Goal: Task Accomplishment & Management: Manage account settings

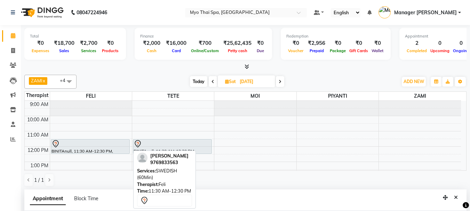
select select "42923"
select select "690"
select select "tentative"
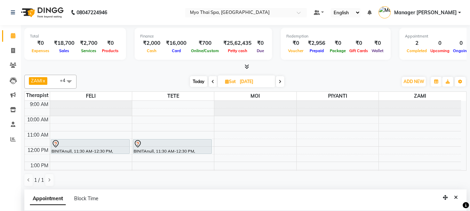
click at [210, 83] on span at bounding box center [213, 81] width 8 height 11
type input "[DATE]"
select select "690"
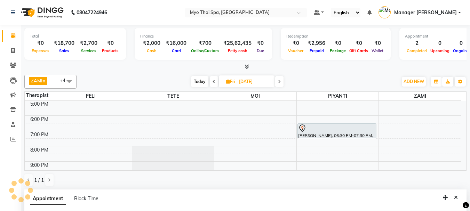
scroll to position [99, 0]
click at [210, 83] on span at bounding box center [214, 81] width 8 height 11
type input "[DATE]"
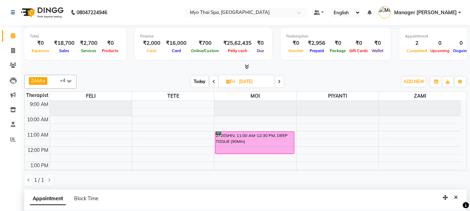
scroll to position [107, 0]
select select "690"
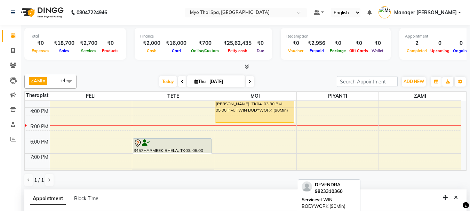
scroll to position [110, 0]
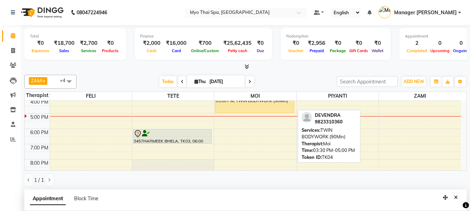
click at [242, 108] on div "[PERSON_NAME], TK04, 03:30 PM-05:00 PM, TWIN BODYWORK (90Min)" at bounding box center [254, 102] width 79 height 22
click at [245, 106] on div "[PERSON_NAME], TK04, 03:30 PM-05:00 PM, TWIN BODYWORK (90Min)" at bounding box center [254, 102] width 79 height 22
select select "1"
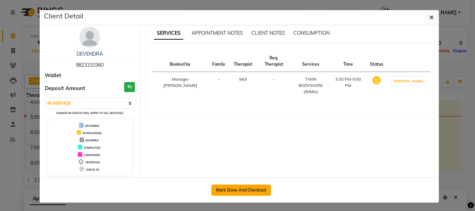
click at [231, 187] on button "Mark Done And Checkout" at bounding box center [240, 190] width 59 height 11
select select "service"
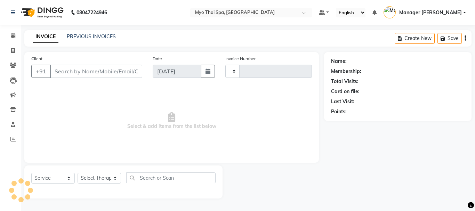
type input "1381"
type input "9823310360"
select select "5086"
select select "85116"
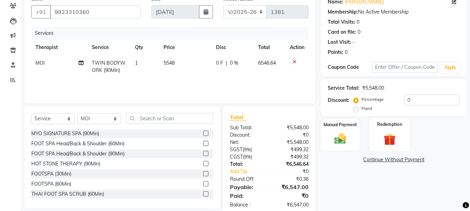
scroll to position [74, 0]
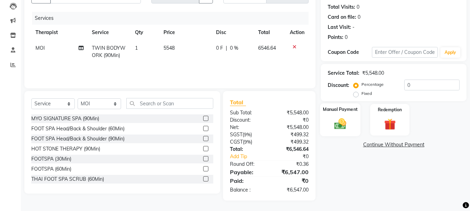
click at [340, 125] on img at bounding box center [339, 124] width 19 height 14
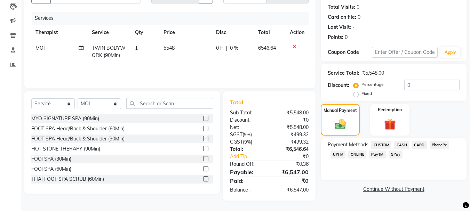
click at [352, 96] on div "Discount: Percentage Fixed 0" at bounding box center [394, 89] width 132 height 19
click at [435, 83] on input "0" at bounding box center [431, 85] width 55 height 11
click at [422, 87] on input "10" at bounding box center [431, 85] width 55 height 11
type input "1"
click at [361, 96] on label "Fixed" at bounding box center [366, 93] width 10 height 6
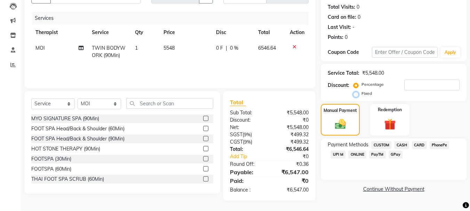
click at [356, 96] on input "Fixed" at bounding box center [357, 93] width 5 height 5
radio input "true"
click at [426, 83] on input "number" at bounding box center [431, 85] width 55 height 11
type input "547"
click at [349, 178] on div "Payment Methods CUSTOM CASH CARD PhonePe UPI M ONLINE PayTM GPay" at bounding box center [394, 159] width 146 height 42
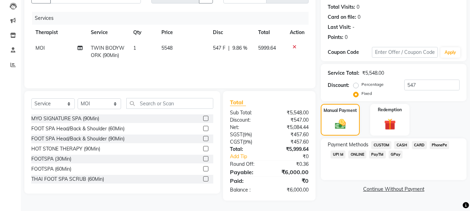
click at [336, 157] on span "UPI M" at bounding box center [337, 155] width 15 height 8
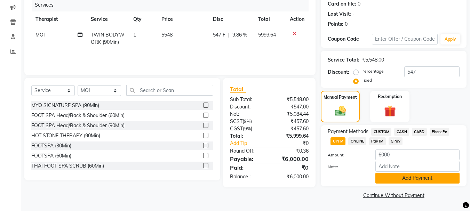
click at [387, 179] on button "Add Payment" at bounding box center [417, 178] width 84 height 11
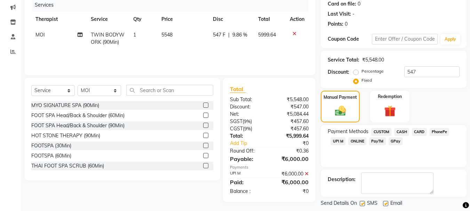
scroll to position [121, 0]
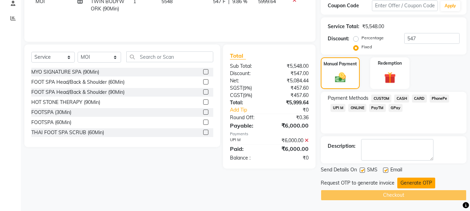
click at [415, 184] on button "Generate OTP" at bounding box center [416, 183] width 38 height 11
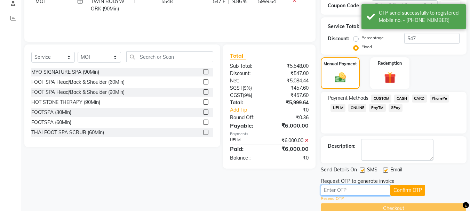
click at [361, 185] on input "text" at bounding box center [356, 190] width 70 height 11
type input "2738"
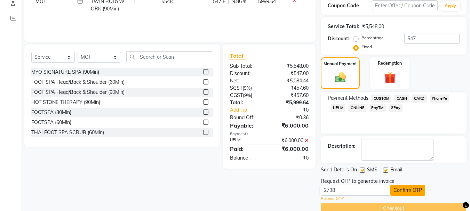
click at [404, 189] on button "Confirm OTP" at bounding box center [407, 190] width 35 height 11
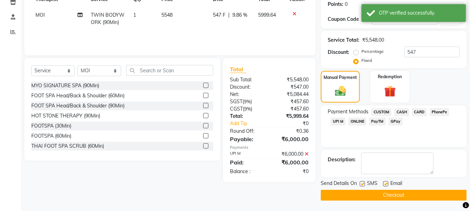
scroll to position [107, 0]
click at [380, 197] on button "Checkout" at bounding box center [394, 195] width 146 height 11
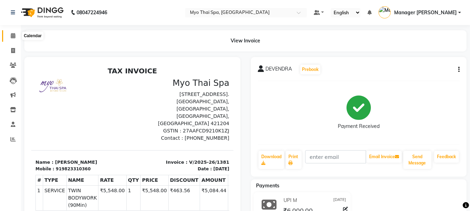
click at [10, 34] on span at bounding box center [13, 36] width 12 height 8
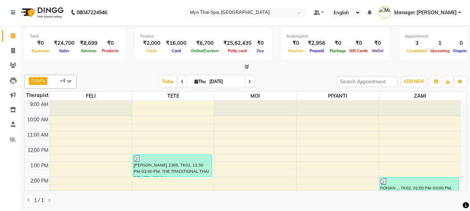
click at [460, 110] on div at bounding box center [420, 108] width 82 height 15
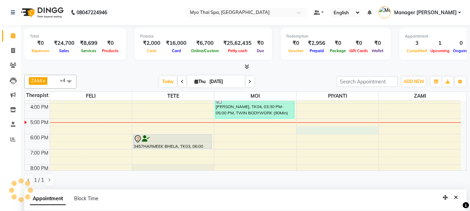
scroll to position [137, 0]
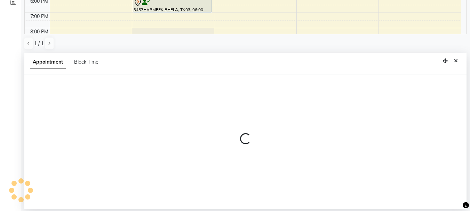
select select "67001"
select select "1050"
select select "tentative"
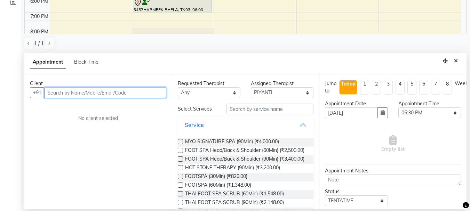
click at [77, 93] on input "text" at bounding box center [105, 92] width 122 height 11
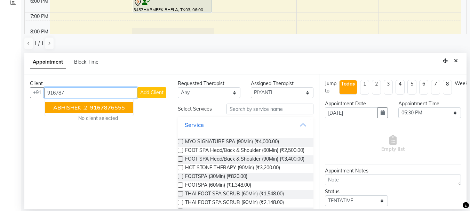
click at [82, 109] on span "ABHISHEK .2" at bounding box center [70, 107] width 34 height 7
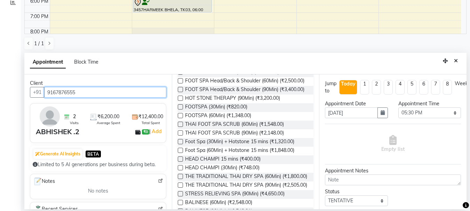
scroll to position [0, 0]
drag, startPoint x: 47, startPoint y: 94, endPoint x: 74, endPoint y: 93, distance: 27.1
click at [76, 93] on input "9167876555" at bounding box center [105, 92] width 122 height 11
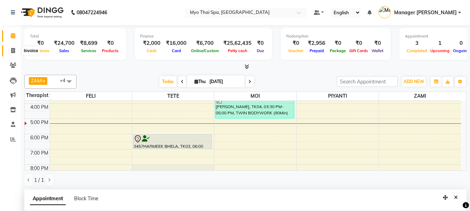
type input "9167876555"
click at [8, 49] on span at bounding box center [13, 51] width 12 height 8
select select "service"
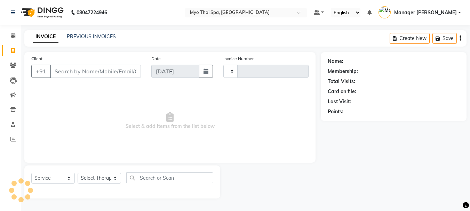
type input "1382"
select select "5086"
click at [105, 68] on input "Client" at bounding box center [96, 71] width 92 height 13
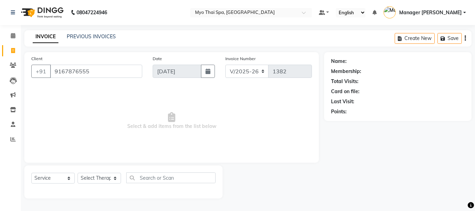
type input "9167876555"
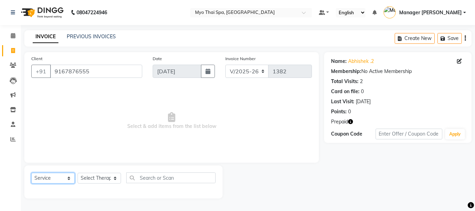
click at [70, 180] on select "Select Service Product Membership Package Voucher Prepaid Gift Card" at bounding box center [52, 178] width 43 height 11
select select "P"
click at [31, 173] on select "Select Service Product Membership Package Voucher Prepaid Gift Card" at bounding box center [52, 178] width 43 height 11
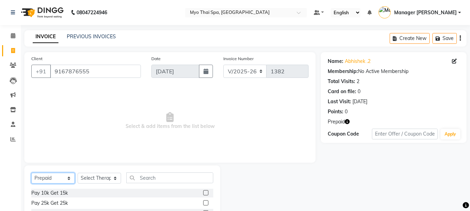
scroll to position [67, 0]
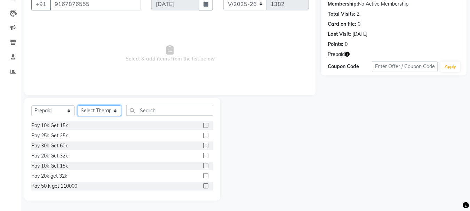
click at [104, 112] on select "Select Therapist [PERSON_NAME] MAMI Manager Amung Manager [PERSON_NAME] PIYANTI…" at bounding box center [99, 110] width 43 height 11
select select "35129"
click at [78, 105] on select "Select Therapist [PERSON_NAME] MAMI Manager Amung Manager [PERSON_NAME] PIYANTI…" at bounding box center [99, 110] width 43 height 11
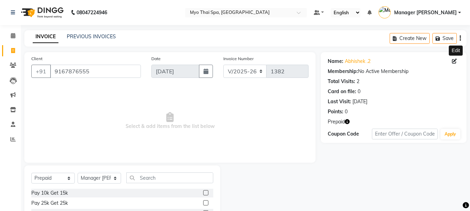
click at [455, 62] on icon at bounding box center [454, 61] width 5 height 5
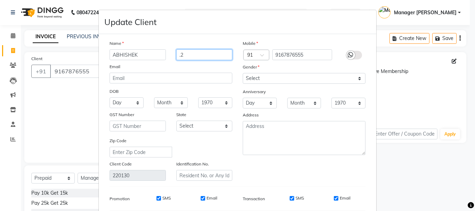
click at [202, 53] on input ".2" at bounding box center [204, 54] width 56 height 11
type input "."
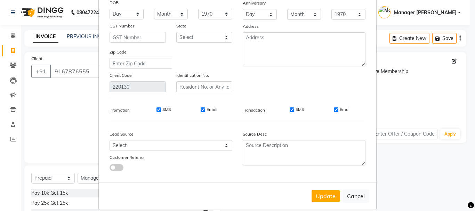
scroll to position [97, 0]
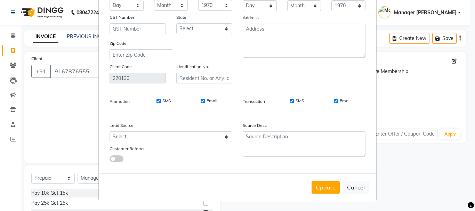
type input "3465"
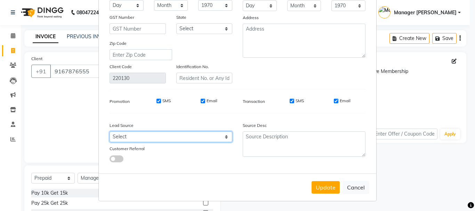
click at [172, 134] on select "Select Walk-in Referral Internet Friend Word of Mouth Advertisement Facebook Ju…" at bounding box center [171, 136] width 123 height 11
select select "33578"
click at [110, 131] on select "Select Walk-in Referral Internet Friend Word of Mouth Advertisement Facebook Ju…" at bounding box center [171, 136] width 123 height 11
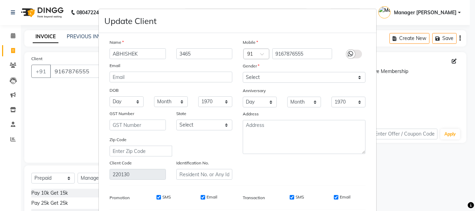
scroll to position [0, 0]
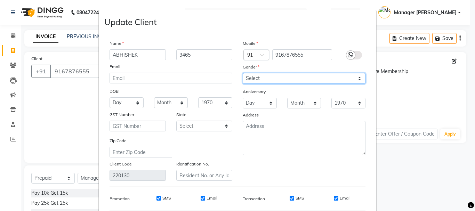
click at [273, 78] on select "Select [DEMOGRAPHIC_DATA] [DEMOGRAPHIC_DATA] Other Prefer Not To Say" at bounding box center [304, 78] width 123 height 11
select select "[DEMOGRAPHIC_DATA]"
click at [243, 73] on select "Select [DEMOGRAPHIC_DATA] [DEMOGRAPHIC_DATA] Other Prefer Not To Say" at bounding box center [304, 78] width 123 height 11
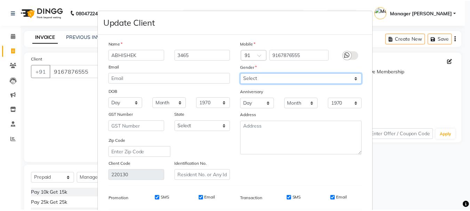
scroll to position [97, 0]
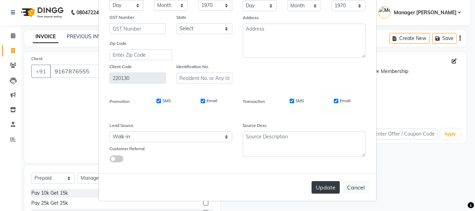
click at [316, 187] on button "Update" at bounding box center [326, 187] width 28 height 13
select select
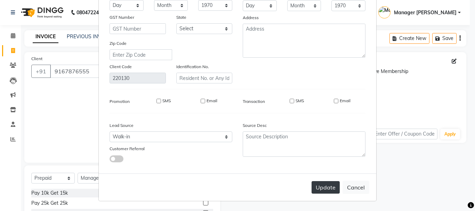
select select
checkbox input "false"
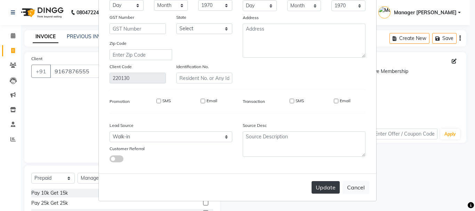
checkbox input "false"
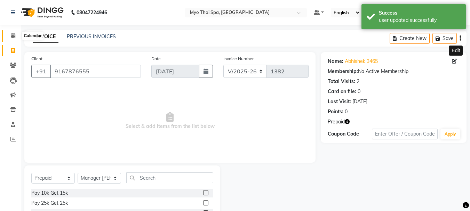
click at [18, 34] on span at bounding box center [13, 36] width 12 height 8
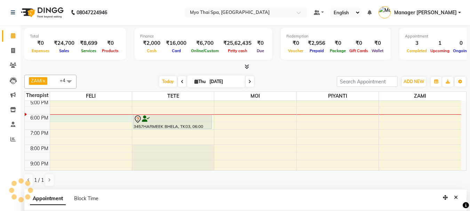
select select "42923"
select select "tentative"
select select "1080"
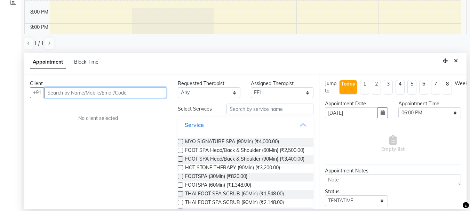
click at [89, 95] on input "text" at bounding box center [105, 92] width 122 height 11
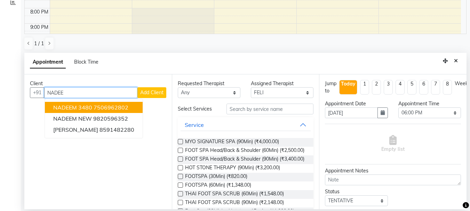
click at [85, 110] on span "NADEEM 3480" at bounding box center [72, 107] width 39 height 7
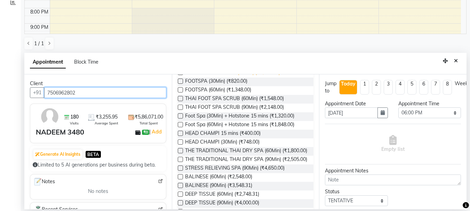
scroll to position [104, 0]
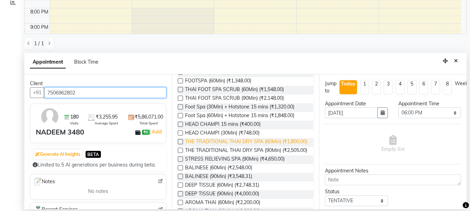
type input "7506962802"
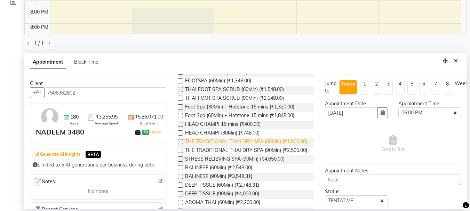
click at [242, 147] on span "THE TRADITIONAL THAI DRY SPA (60Min) (₹1,800.00)" at bounding box center [246, 142] width 122 height 9
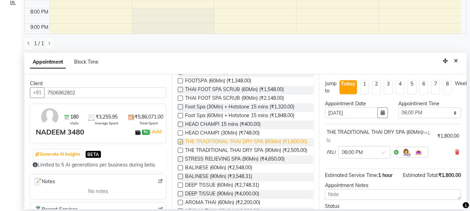
checkbox input "false"
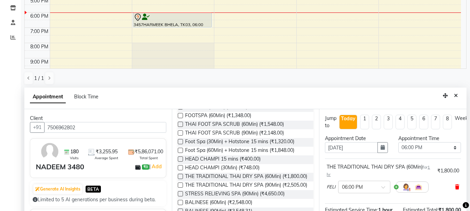
click at [455, 187] on icon at bounding box center [457, 187] width 4 height 5
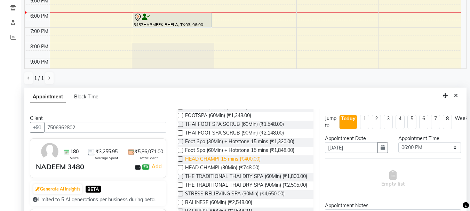
scroll to position [0, 0]
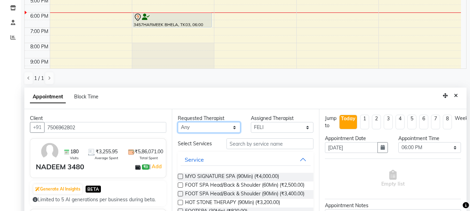
click at [206, 128] on select "Any FELI LUMI MAMI Manager Amung Manager [PERSON_NAME] PIYANTI [PERSON_NAME]" at bounding box center [209, 127] width 63 height 11
select select "42923"
click at [178, 122] on select "Any FELI LUMI MAMI Manager Amung Manager [PERSON_NAME] PIYANTI [PERSON_NAME]" at bounding box center [209, 127] width 63 height 11
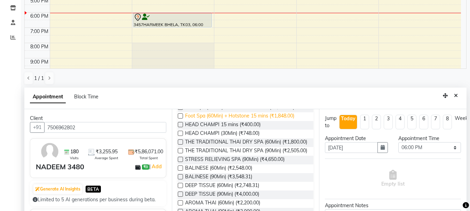
scroll to position [139, 0]
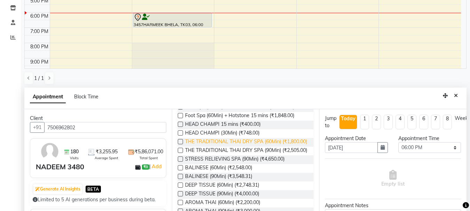
click at [227, 147] on span "THE TRADITIONAL THAI DRY SPA (60Min) (₹1,800.00)" at bounding box center [246, 142] width 122 height 9
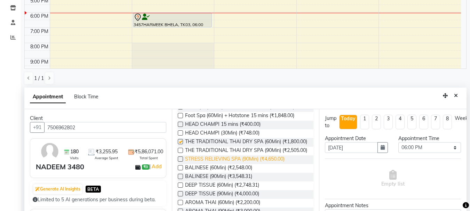
checkbox input "false"
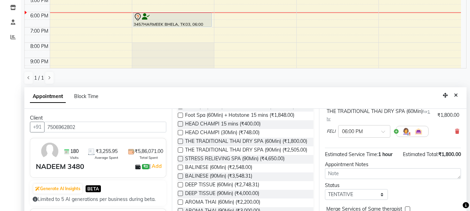
scroll to position [137, 0]
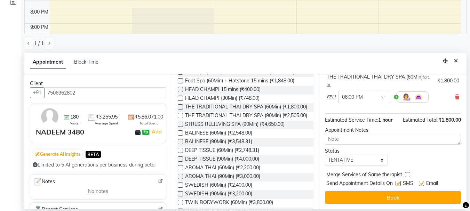
click at [396, 193] on button "Book" at bounding box center [393, 197] width 136 height 13
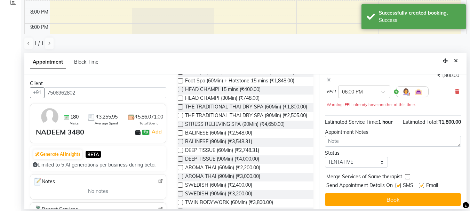
scroll to position [0, 0]
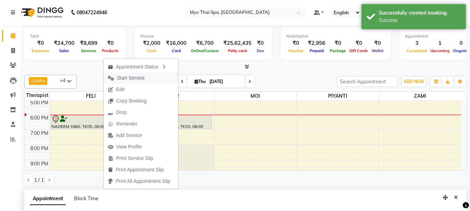
click at [116, 80] on span "Start Service" at bounding box center [126, 77] width 45 height 11
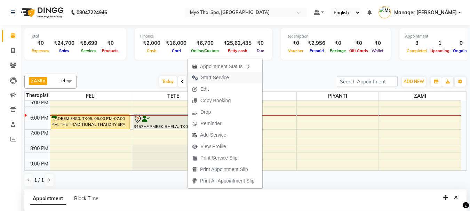
click at [205, 77] on span "Start Service" at bounding box center [215, 77] width 28 height 7
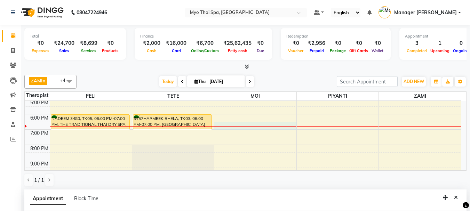
click at [266, 123] on div "9:00 AM 10:00 AM 11:00 AM 12:00 PM 1:00 PM 2:00 PM 3:00 PM 4:00 PM 5:00 PM 6:00…" at bounding box center [243, 84] width 436 height 214
select select "85116"
select select "1110"
select select "tentative"
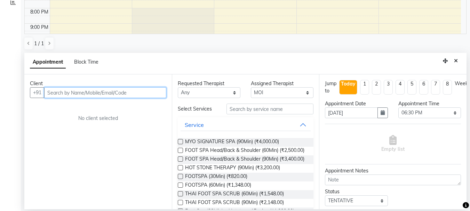
drag, startPoint x: 146, startPoint y: 92, endPoint x: 199, endPoint y: 87, distance: 53.4
click at [147, 91] on input "text" at bounding box center [105, 92] width 122 height 11
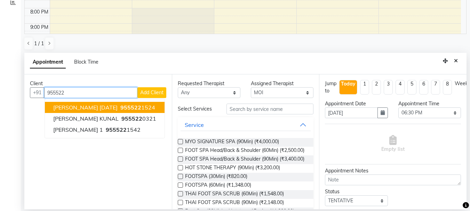
click at [120, 110] on span "955522" at bounding box center [130, 107] width 21 height 7
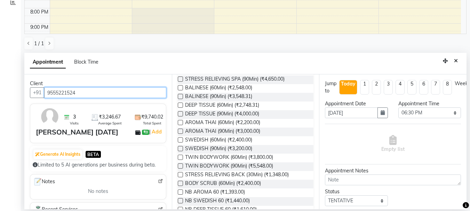
scroll to position [209, 0]
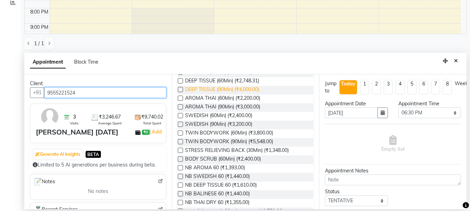
type input "9555221524"
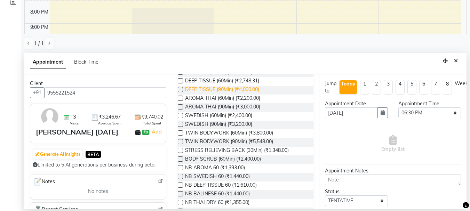
click at [209, 95] on span "DEEP TISSUE (90Min) (₹4,000.00)" at bounding box center [222, 90] width 74 height 9
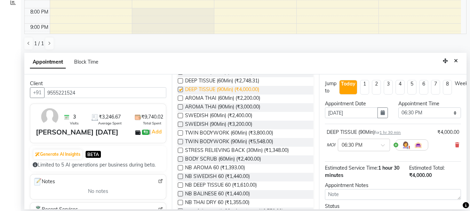
checkbox input "false"
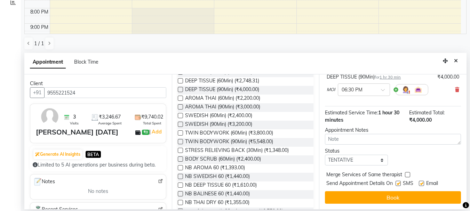
scroll to position [61, 0]
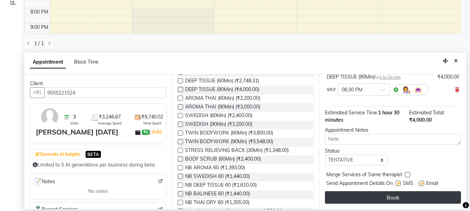
click at [431, 191] on button "Book" at bounding box center [393, 197] width 136 height 13
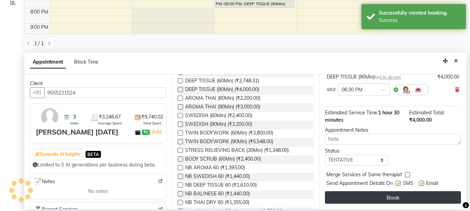
scroll to position [0, 0]
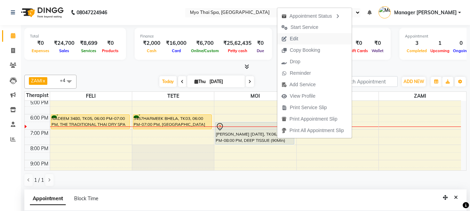
click at [296, 37] on span "Edit" at bounding box center [294, 38] width 8 height 7
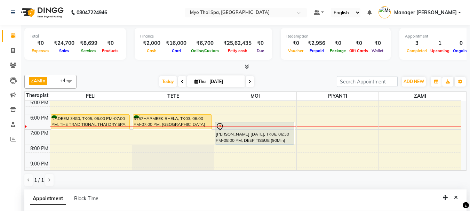
scroll to position [137, 0]
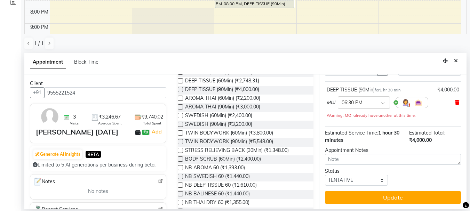
click at [455, 100] on icon at bounding box center [457, 102] width 4 height 5
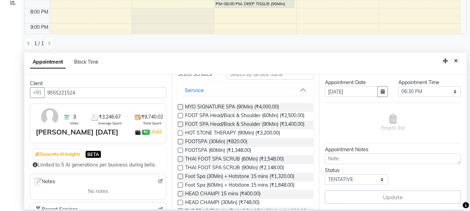
scroll to position [0, 0]
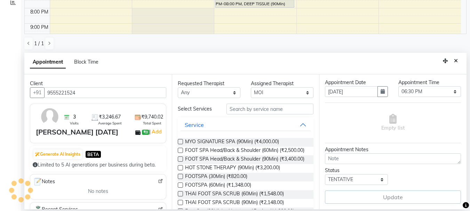
drag, startPoint x: 280, startPoint y: 99, endPoint x: 281, endPoint y: 94, distance: 5.0
click at [280, 97] on div "Requested Therapist Any FELI LUMI MAMI Manager Amung Manager [PERSON_NAME] MOI …" at bounding box center [245, 141] width 147 height 135
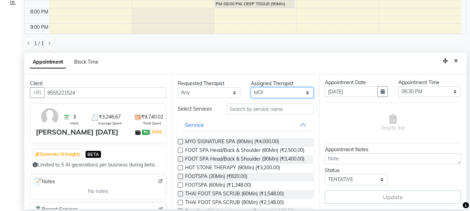
click at [281, 94] on select "Select [PERSON_NAME] MAMI Manager Amung Manager [PERSON_NAME] PIYANTI [PERSON_N…" at bounding box center [282, 92] width 63 height 11
select select "67001"
click at [251, 87] on select "Select [PERSON_NAME] MAMI Manager Amung Manager [PERSON_NAME] PIYANTI [PERSON_N…" at bounding box center [282, 92] width 63 height 11
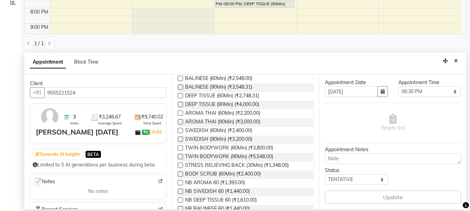
scroll to position [209, 0]
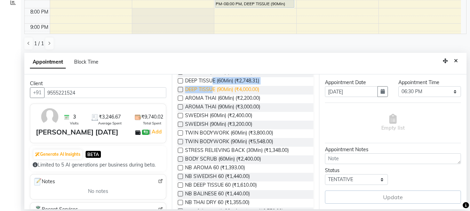
click at [212, 111] on div "MYO SIGNATURE SPA (90Min) (₹4,000.00) FOOT SPA Head/Back & Shoulder (60Min) (₹2…" at bounding box center [246, 81] width 136 height 315
click at [212, 95] on span "DEEP TISSUE (90Min) (₹4,000.00)" at bounding box center [222, 90] width 74 height 9
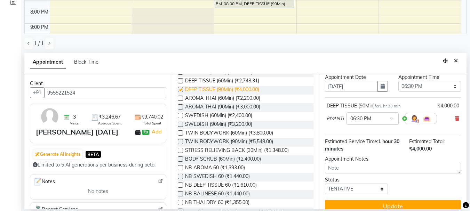
scroll to position [40, 0]
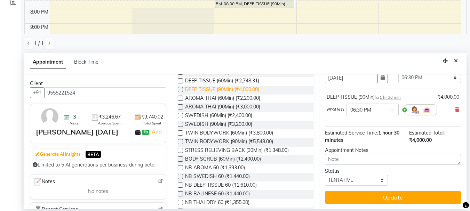
checkbox input "false"
click at [381, 110] on div "× 06:30 PM" at bounding box center [372, 110] width 52 height 13
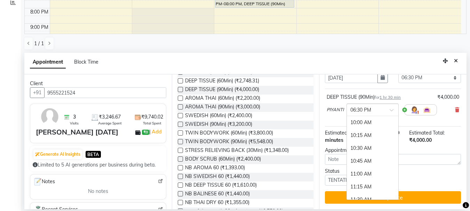
scroll to position [438, 0]
click at [366, 143] on div "07:00 PM" at bounding box center [372, 148] width 51 height 13
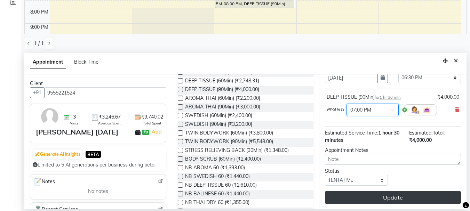
click at [379, 195] on button "Update" at bounding box center [393, 197] width 136 height 13
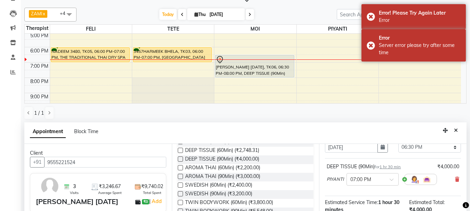
scroll to position [137, 0]
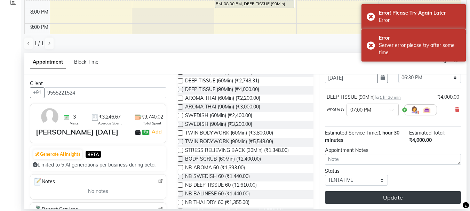
click at [404, 191] on button "Update" at bounding box center [393, 197] width 136 height 13
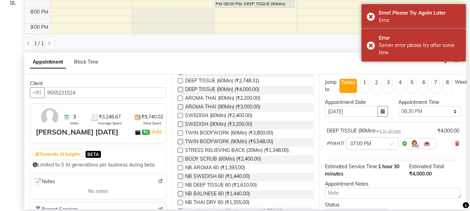
scroll to position [0, 0]
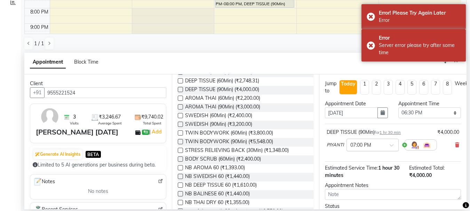
click at [394, 146] on span at bounding box center [394, 147] width 9 height 7
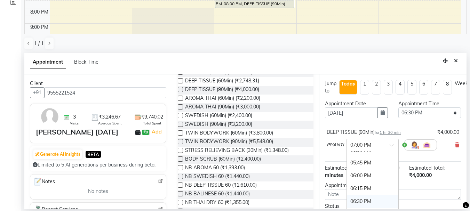
scroll to position [428, 0]
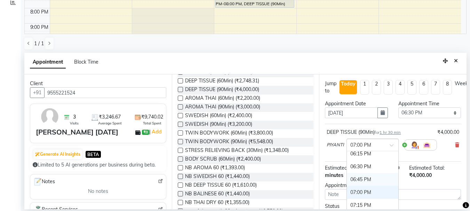
click at [357, 180] on div "06:45 PM" at bounding box center [372, 179] width 51 height 13
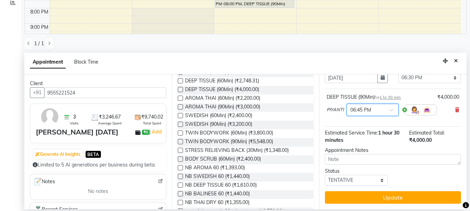
scroll to position [40, 0]
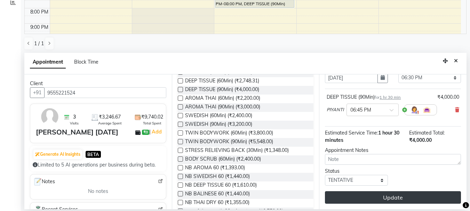
click at [400, 195] on button "Update" at bounding box center [393, 197] width 136 height 13
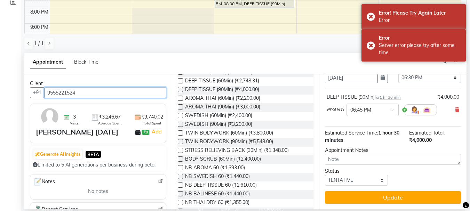
click at [73, 90] on input "9555221524" at bounding box center [105, 92] width 122 height 11
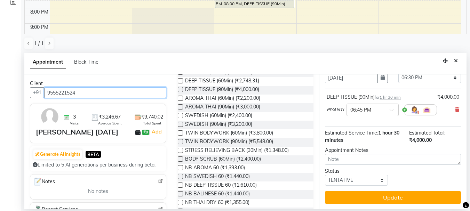
click at [103, 93] on input "9555221524" at bounding box center [105, 92] width 122 height 11
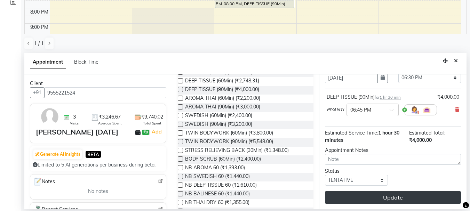
click at [390, 195] on button "Update" at bounding box center [393, 197] width 136 height 13
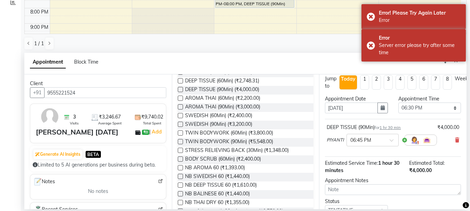
scroll to position [0, 0]
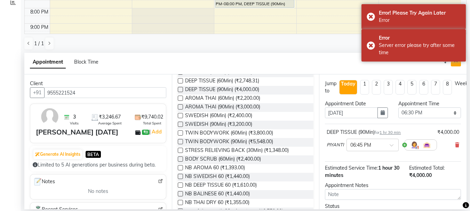
click at [456, 63] on icon "Close" at bounding box center [456, 60] width 4 height 5
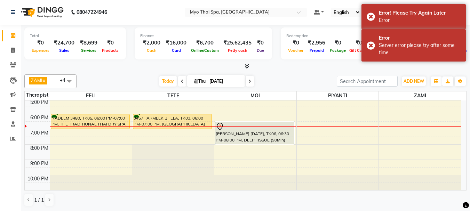
scroll to position [0, 0]
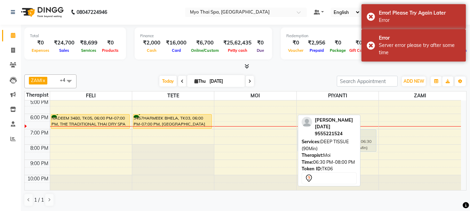
drag, startPoint x: 288, startPoint y: 130, endPoint x: 346, endPoint y: 135, distance: 58.6
click at [346, 135] on div "ZAMI x TETE x FELI x MOI x PIYANTI x +4 Select All FELI MAMI Manager [PERSON_NA…" at bounding box center [245, 141] width 442 height 138
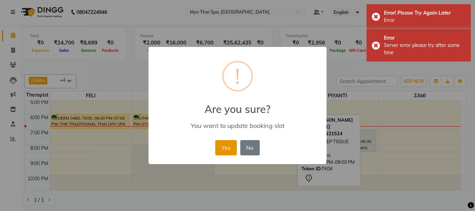
click at [227, 149] on button "Yes" at bounding box center [225, 147] width 21 height 15
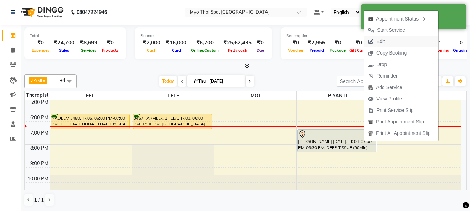
click at [392, 42] on button "Edit" at bounding box center [401, 41] width 74 height 11
select select "tentative"
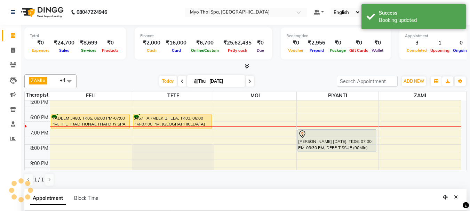
type input "[DATE]"
select select "1140"
select select "67001"
select select "2233"
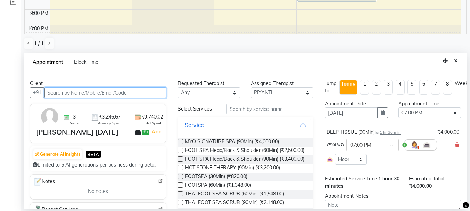
scroll to position [67, 0]
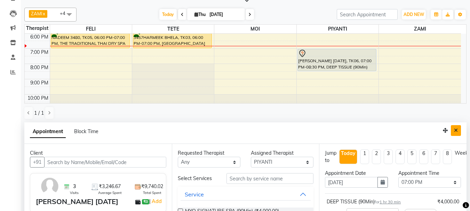
click at [454, 129] on icon "Close" at bounding box center [456, 130] width 4 height 5
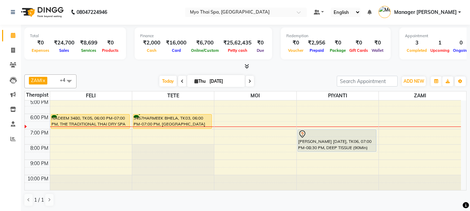
scroll to position [0, 0]
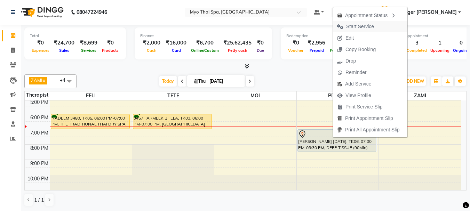
click at [374, 25] on span "Start Service" at bounding box center [355, 26] width 45 height 11
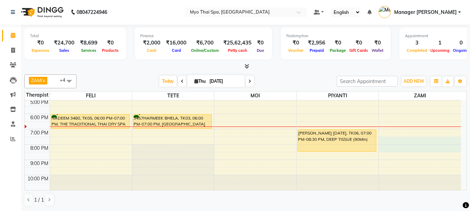
select select "67002"
select select "1170"
select select "tentative"
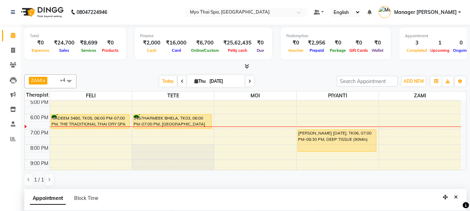
scroll to position [124, 0]
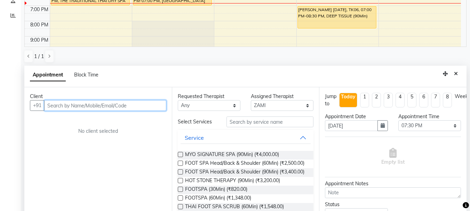
click at [150, 107] on input "text" at bounding box center [105, 105] width 122 height 11
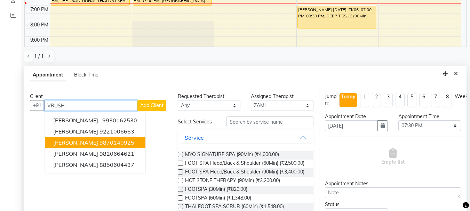
click at [98, 139] on span "[PERSON_NAME]" at bounding box center [75, 142] width 45 height 7
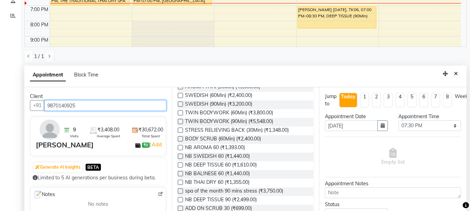
scroll to position [243, 0]
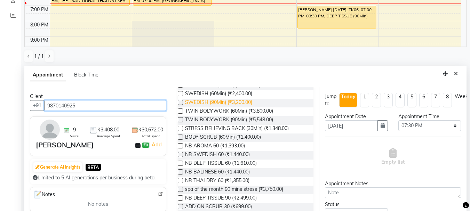
type input "9870140925"
click at [216, 107] on span "SWEDISH (90Min) (₹3,200.00)" at bounding box center [218, 103] width 67 height 9
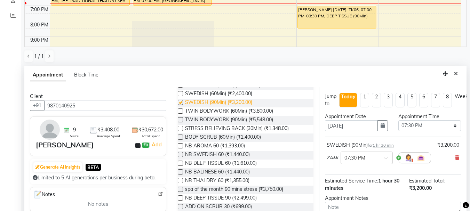
checkbox input "false"
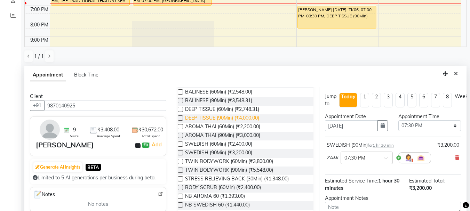
scroll to position [174, 0]
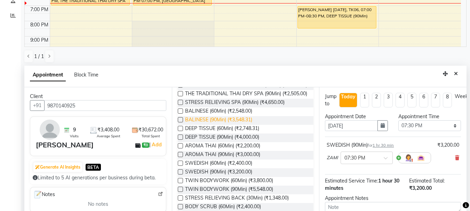
click at [212, 125] on span "BALINESE (90Min) (₹3,548.31)" at bounding box center [218, 120] width 67 height 9
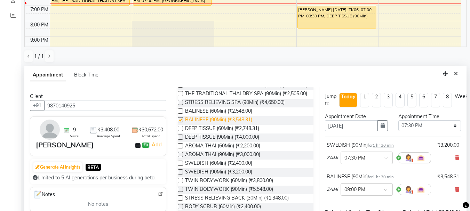
checkbox input "false"
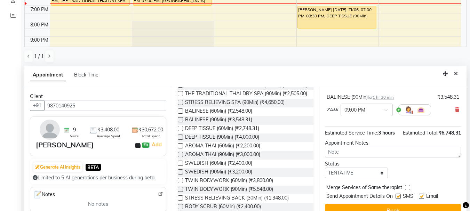
scroll to position [137, 0]
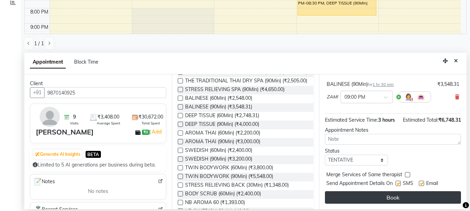
click at [405, 191] on button "Book" at bounding box center [393, 197] width 136 height 13
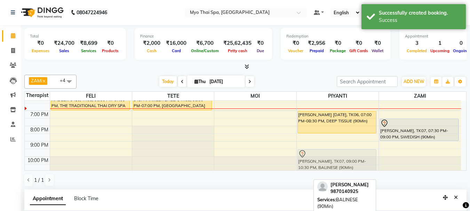
scroll to position [143, 0]
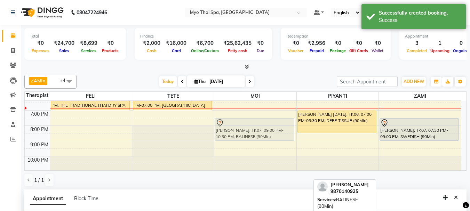
drag, startPoint x: 402, startPoint y: 165, endPoint x: 251, endPoint y: 122, distance: 157.6
click at [251, 122] on tr "NADEEM 3480, TK05, 06:00 PM-07:00 PM, THE TRADITIONAL THAI DRY SPA (60Min) [PER…" at bounding box center [243, 65] width 436 height 214
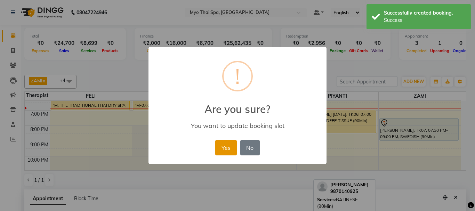
click at [221, 147] on button "Yes" at bounding box center [225, 147] width 21 height 15
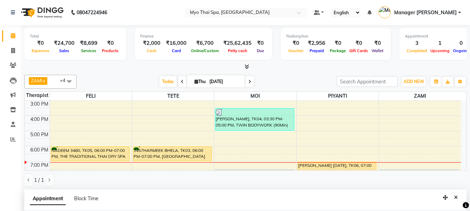
scroll to position [109, 0]
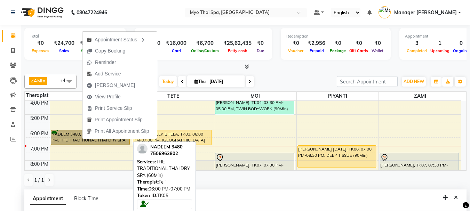
click at [66, 142] on link "NADEEM 3480, TK05, 06:00 PM-07:00 PM, THE TRADITIONAL THAI DRY SPA (60Min)" at bounding box center [90, 137] width 79 height 15
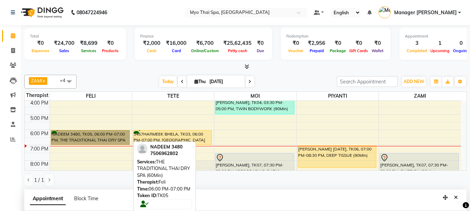
click at [86, 137] on link "NADEEM 3480, TK05, 06:00 PM-07:00 PM, THE TRADITIONAL THAI DRY SPA (60Min)" at bounding box center [90, 137] width 79 height 15
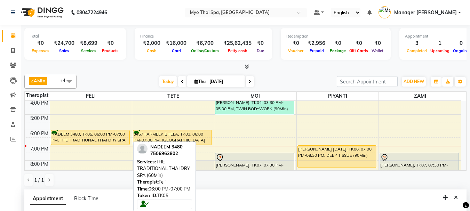
select select "1"
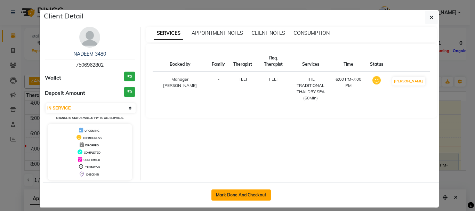
click at [260, 198] on button "Mark Done And Checkout" at bounding box center [240, 195] width 59 height 11
select select "service"
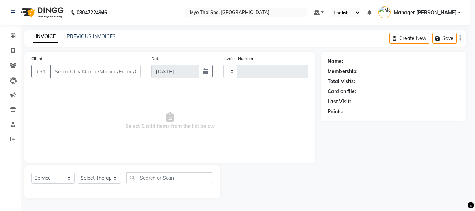
type input "1382"
select select "5086"
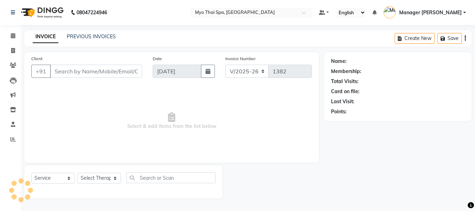
type input "7506962802"
select select "42923"
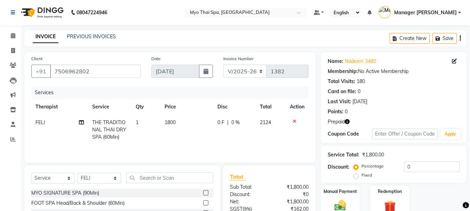
scroll to position [67, 0]
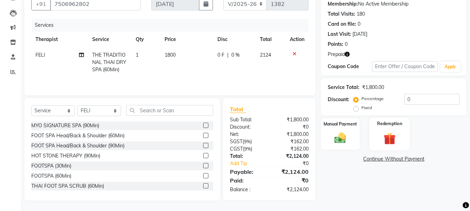
click at [388, 128] on div "Redemption" at bounding box center [389, 134] width 41 height 33
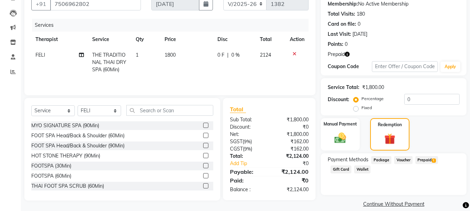
click at [433, 161] on span "1" at bounding box center [434, 161] width 4 height 4
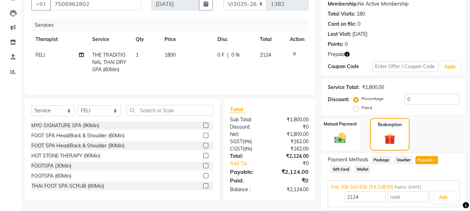
scroll to position [91, 0]
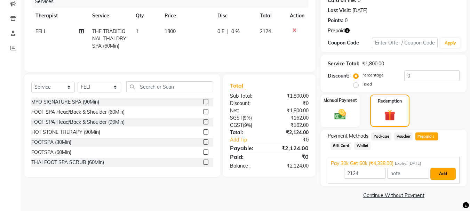
click at [441, 174] on button "Add" at bounding box center [442, 174] width 25 height 12
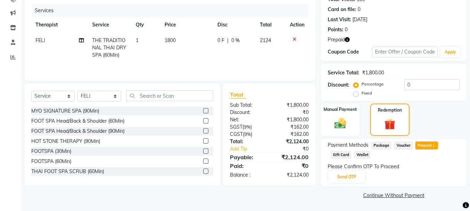
scroll to position [82, 0]
click at [360, 176] on button "Send OTP" at bounding box center [346, 177] width 37 height 12
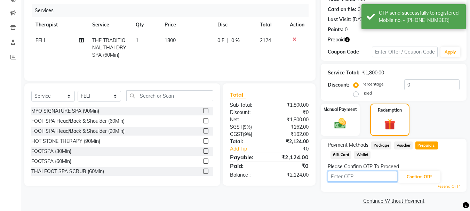
click at [379, 180] on input "text" at bounding box center [363, 176] width 70 height 11
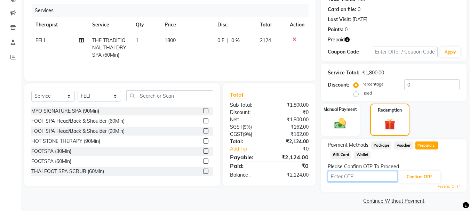
click at [364, 179] on input "text" at bounding box center [363, 176] width 70 height 11
click at [361, 177] on input "text" at bounding box center [363, 176] width 70 height 11
type input "8209"
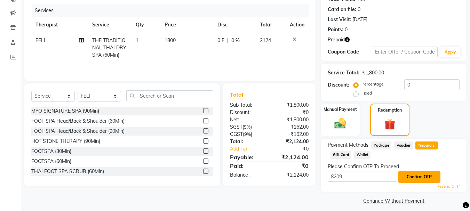
click at [414, 179] on button "Confirm OTP" at bounding box center [419, 177] width 42 height 12
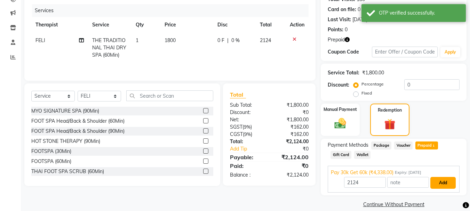
click at [444, 186] on button "Add" at bounding box center [442, 183] width 25 height 12
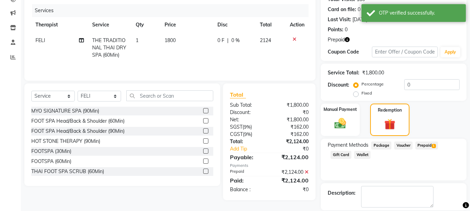
scroll to position [115, 0]
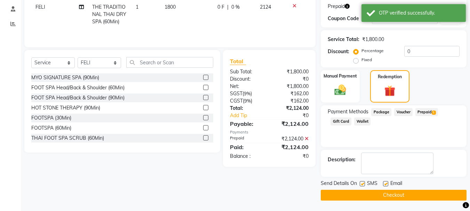
click at [429, 198] on button "Checkout" at bounding box center [394, 195] width 146 height 11
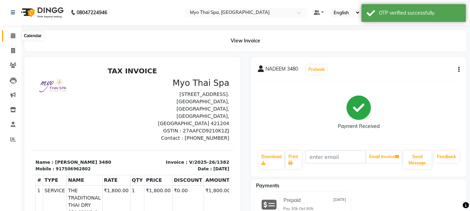
click at [16, 38] on span at bounding box center [13, 36] width 12 height 8
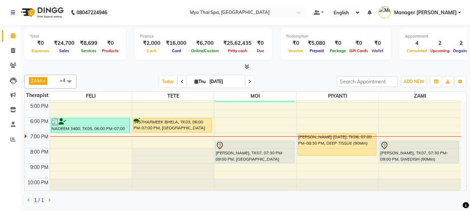
scroll to position [124, 0]
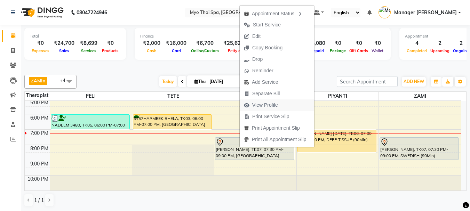
click at [275, 103] on span "View Profile" at bounding box center [265, 105] width 26 height 7
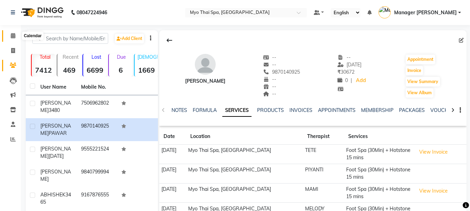
click at [14, 38] on span at bounding box center [13, 36] width 12 height 8
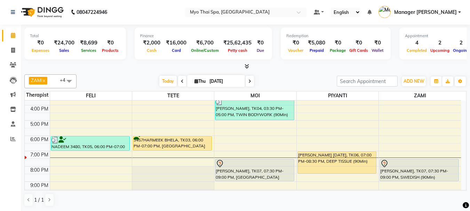
scroll to position [124, 0]
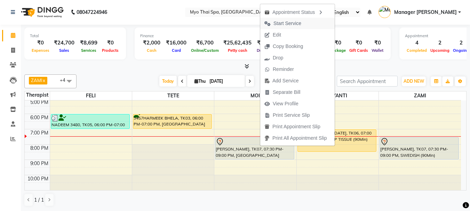
click at [286, 25] on span "Start Service" at bounding box center [287, 23] width 28 height 7
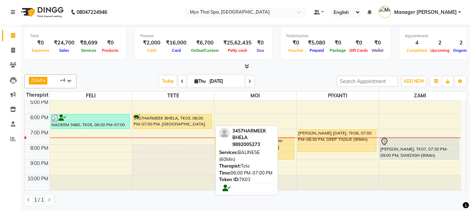
click at [166, 123] on div "3457HARMEEK BHELA, TK03, 06:00 PM-07:00 PM, [GEOGRAPHIC_DATA] (60Min)" at bounding box center [172, 121] width 79 height 14
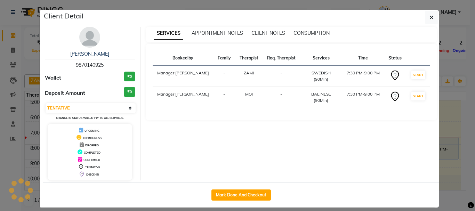
select select "1"
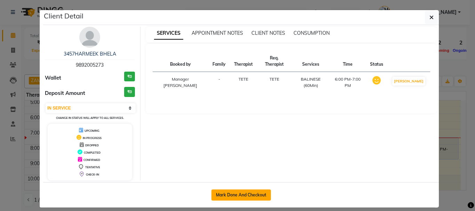
click at [241, 194] on button "Mark Done And Checkout" at bounding box center [240, 195] width 59 height 11
select select "service"
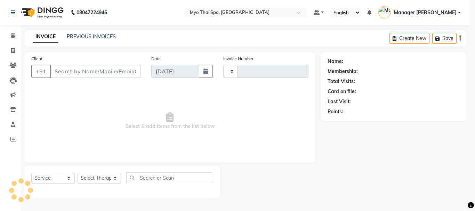
type input "1383"
select select "5086"
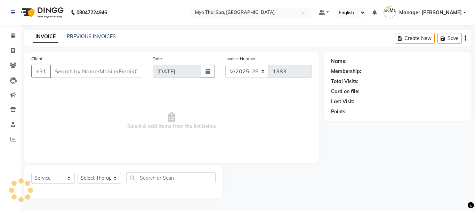
type input "9892005273"
select select "31939"
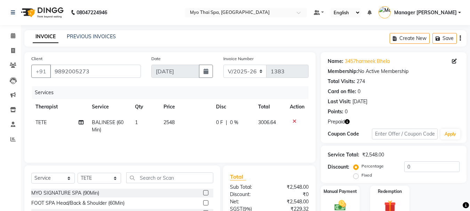
scroll to position [74, 0]
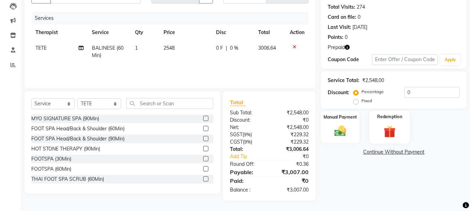
click at [387, 132] on img at bounding box center [389, 131] width 19 height 15
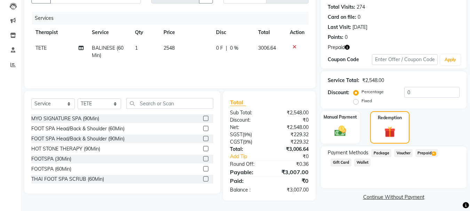
click at [427, 152] on span "Prepaid 4" at bounding box center [426, 153] width 23 height 8
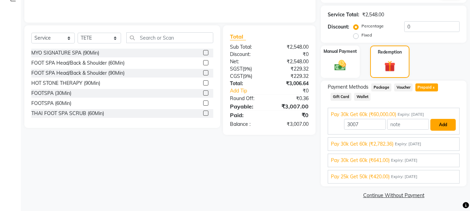
click at [442, 119] on button "Add" at bounding box center [442, 125] width 25 height 12
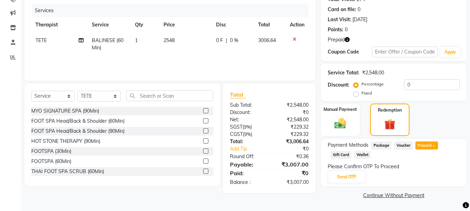
scroll to position [82, 0]
click at [344, 175] on button "Send OTP" at bounding box center [346, 177] width 37 height 12
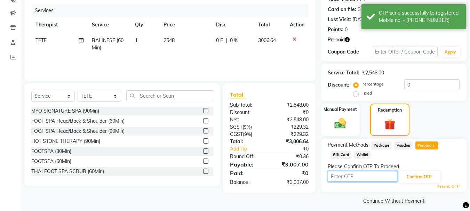
click at [344, 175] on input "text" at bounding box center [363, 176] width 70 height 11
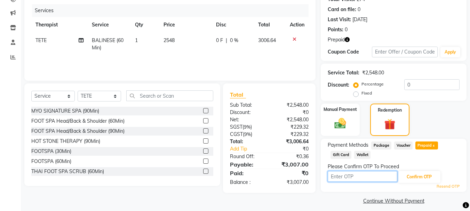
click at [346, 174] on input "text" at bounding box center [363, 176] width 70 height 11
type input "8170"
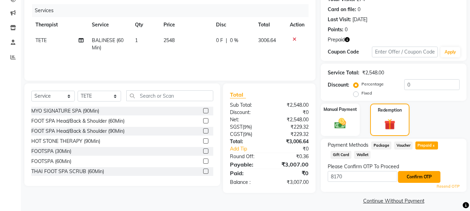
click at [418, 174] on button "Confirm OTP" at bounding box center [419, 177] width 42 height 12
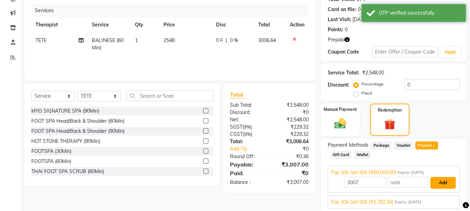
click at [439, 182] on button "Add" at bounding box center [442, 183] width 25 height 12
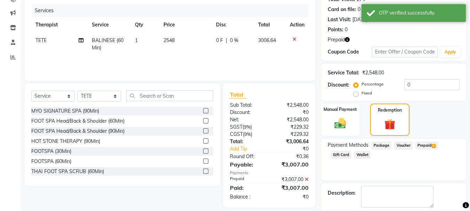
scroll to position [115, 0]
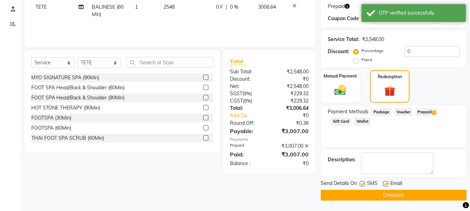
click at [409, 192] on button "Checkout" at bounding box center [394, 195] width 146 height 11
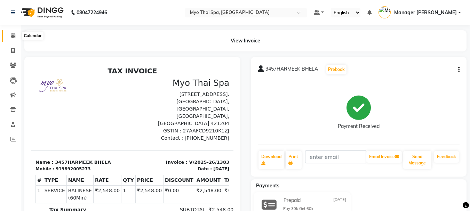
click at [13, 35] on icon at bounding box center [13, 35] width 5 height 5
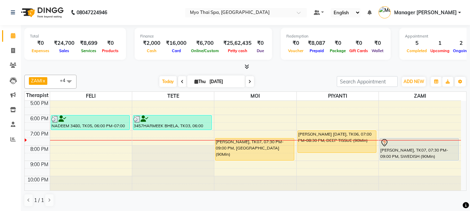
scroll to position [124, 0]
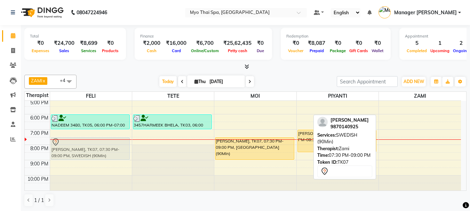
drag, startPoint x: 430, startPoint y: 149, endPoint x: 90, endPoint y: 147, distance: 340.1
click at [90, 147] on tr "NADEEM 3480, TK05, 06:00 PM-07:00 PM, THE TRADITIONAL THAI DRY SPA (60Min) [PER…" at bounding box center [243, 84] width 436 height 214
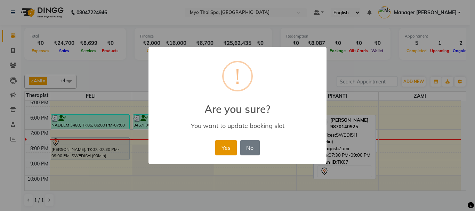
click at [233, 149] on button "Yes" at bounding box center [225, 147] width 21 height 15
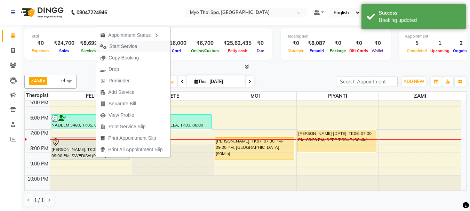
click at [119, 46] on span "Start Service" at bounding box center [123, 46] width 28 height 7
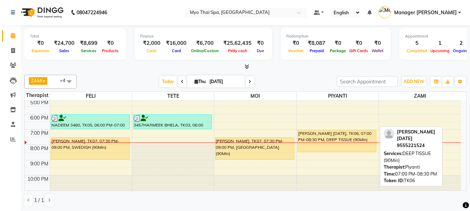
scroll to position [0, 0]
